Goal: Check status

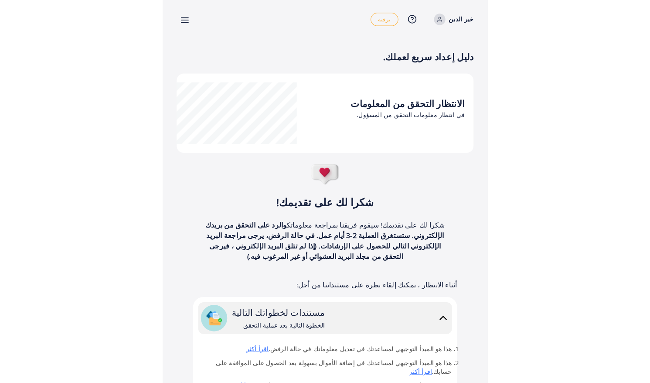
scroll to position [2, 0]
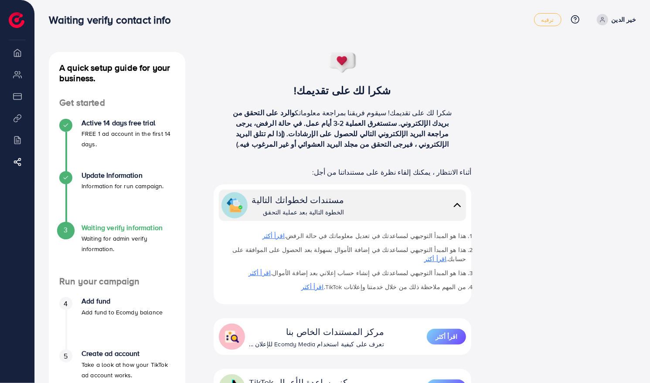
click at [132, 234] on p "Waiting for admin verify information." at bounding box center [128, 243] width 93 height 21
drag, startPoint x: 132, startPoint y: 234, endPoint x: 218, endPoint y: 255, distance: 87.9
click at [218, 255] on div "مستندات لخطواتك التالية الخطوة التالية بعد عملية التحقق هذا هو المبدأ التوجيهي …" at bounding box center [343, 244] width 258 height 120
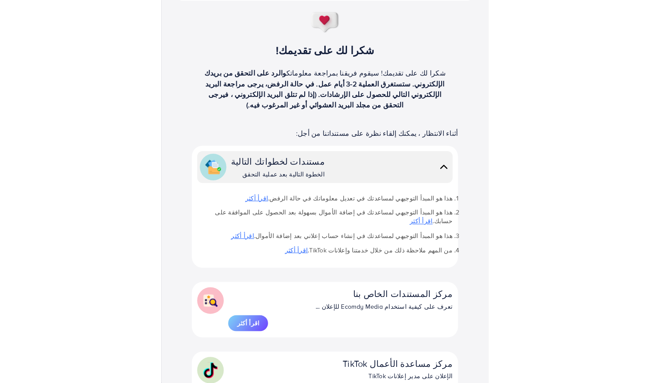
scroll to position [105, 0]
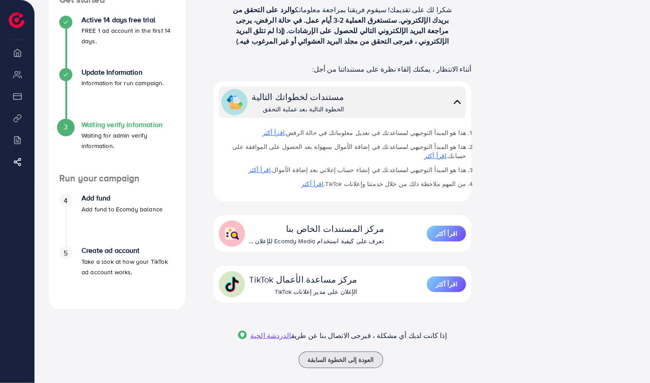
drag, startPoint x: 81, startPoint y: 130, endPoint x: 152, endPoint y: 152, distance: 74.2
click at [152, 152] on div "3 Waiting verify information Waiting for admin verify information." at bounding box center [117, 146] width 116 height 52
drag, startPoint x: 152, startPoint y: 152, endPoint x: 125, endPoint y: 132, distance: 33.6
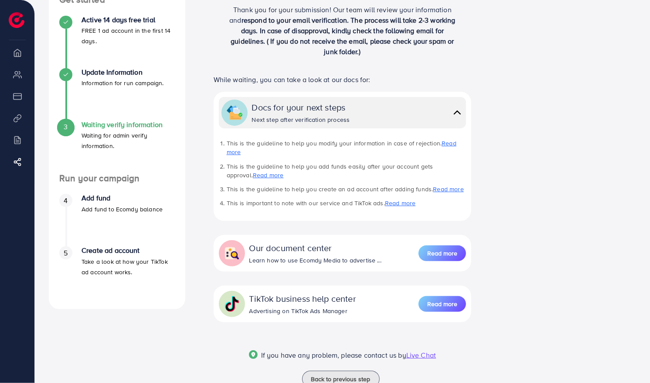
click at [322, 65] on div "A quick setup guide for your business. Get started Active 14 days free trial FR…" at bounding box center [342, 173] width 601 height 448
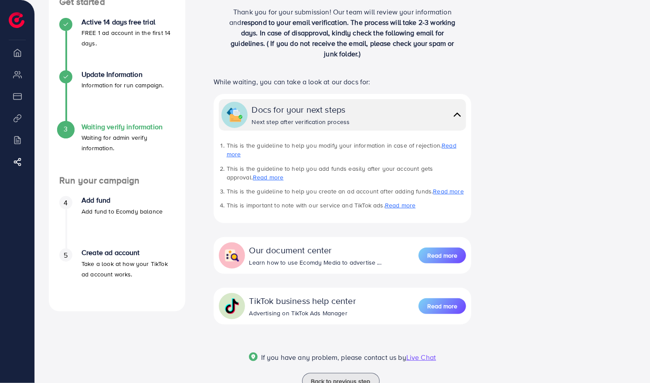
scroll to position [103, 0]
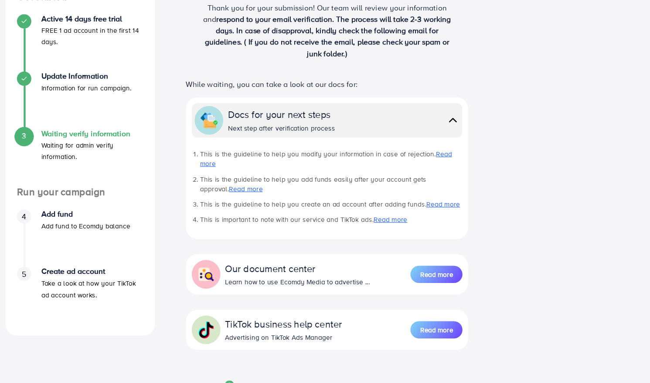
drag, startPoint x: 504, startPoint y: 56, endPoint x: 504, endPoint y: 48, distance: 8.3
click at [322, 48] on div "A quick setup guide for your business. Get started Active 14 days free trial FR…" at bounding box center [342, 175] width 601 height 448
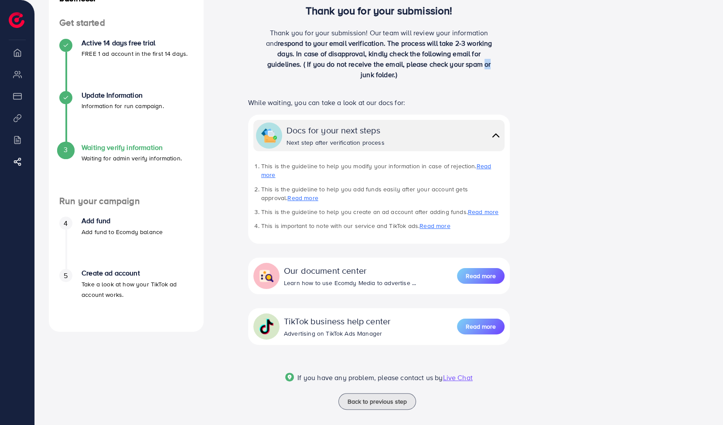
scroll to position [0, 0]
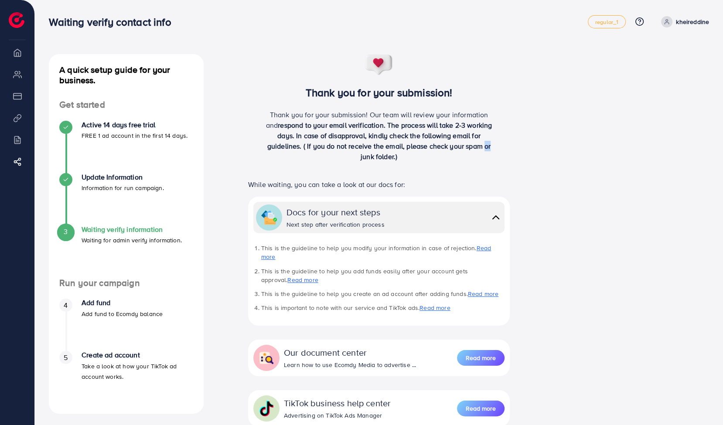
click at [322, 17] on p "kheireddine" at bounding box center [692, 22] width 33 height 10
click at [322, 26] on p "kheireddine" at bounding box center [692, 22] width 33 height 10
click at [322, 21] on icon at bounding box center [639, 21] width 9 height 9
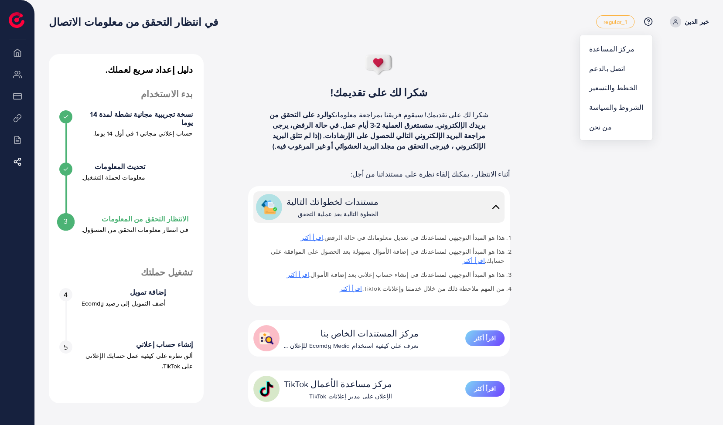
click at [322, 208] on img at bounding box center [496, 207] width 12 height 13
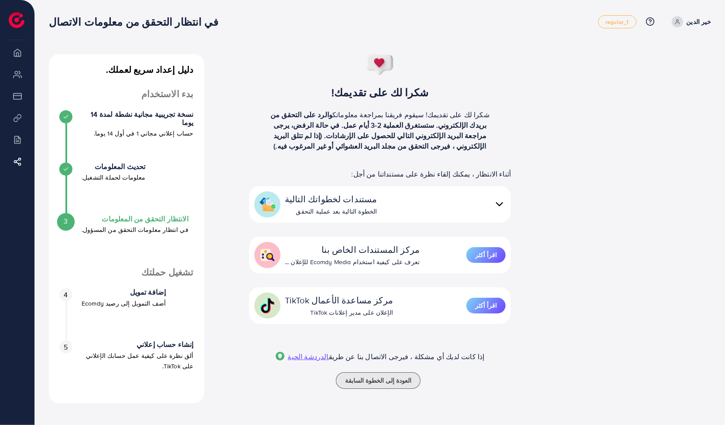
click at [128, 225] on p "في انتظار معلومات التحقق من المسؤول." at bounding box center [135, 230] width 107 height 10
